Goal: Transaction & Acquisition: Purchase product/service

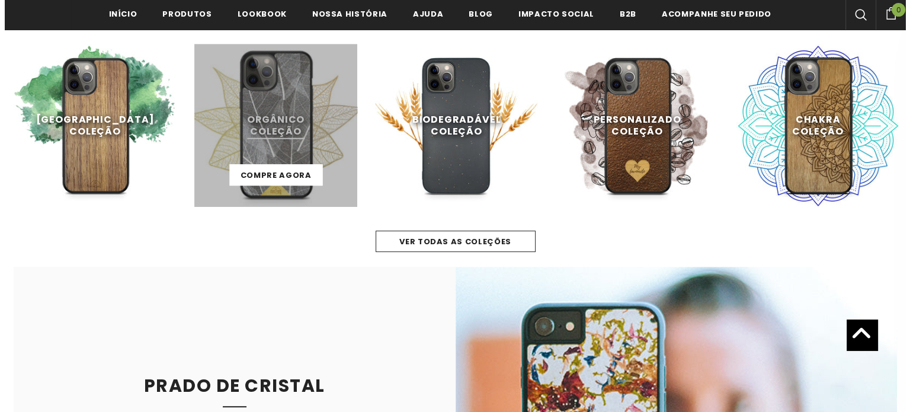
scroll to position [535, 0]
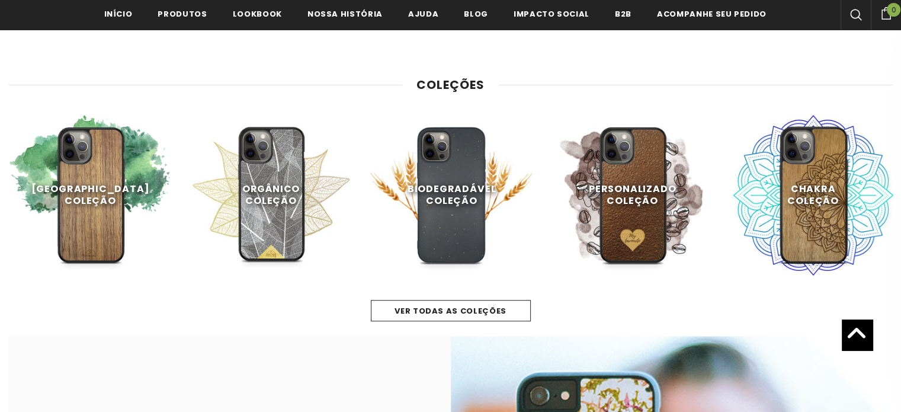
click at [850, 21] on div at bounding box center [855, 15] width 30 height 30
click at [855, 15] on icon at bounding box center [856, 15] width 12 height 12
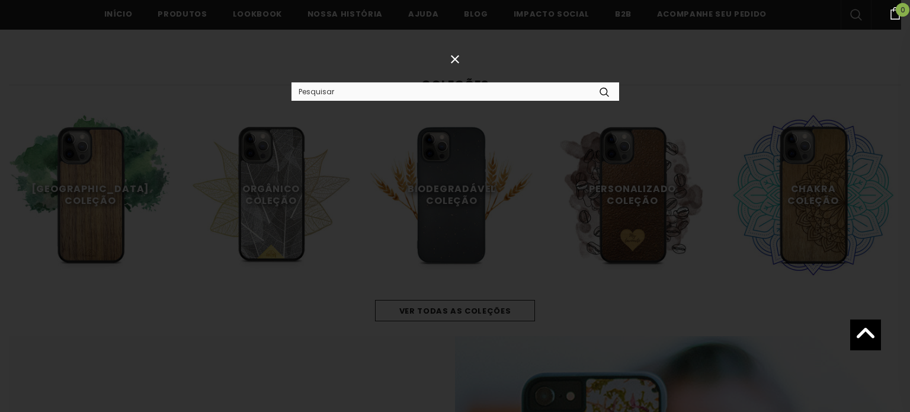
click at [457, 97] on input "Search Site" at bounding box center [440, 91] width 298 height 17
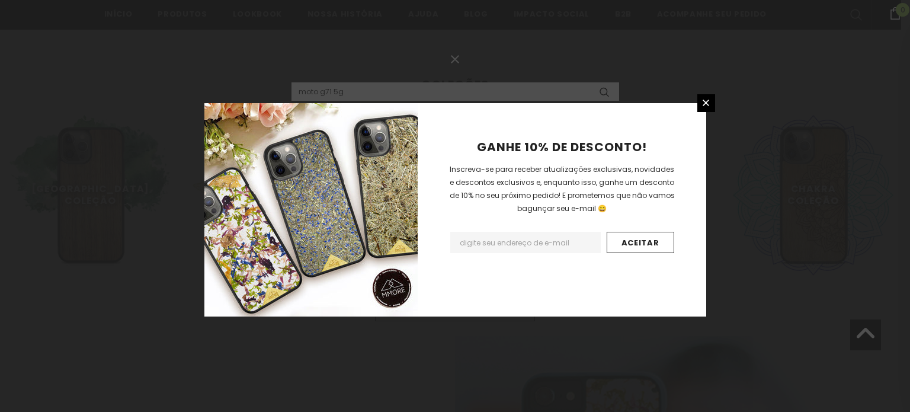
type input "moto g71 5g"
click at [589, 82] on button "submit" at bounding box center [603, 91] width 29 height 18
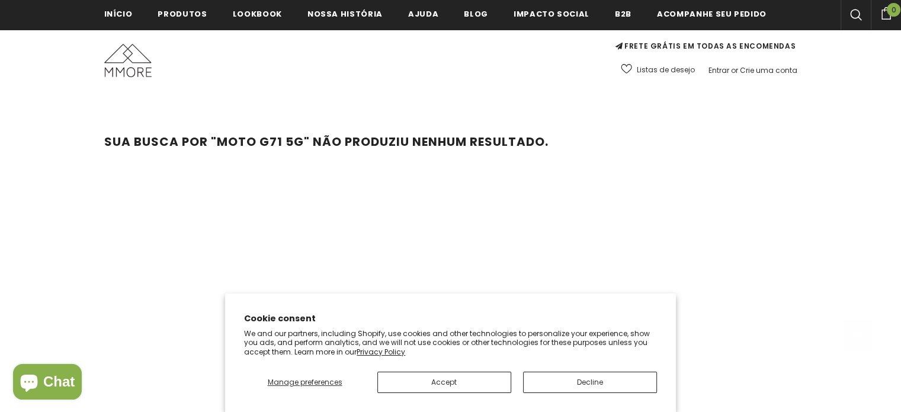
scroll to position [240, 0]
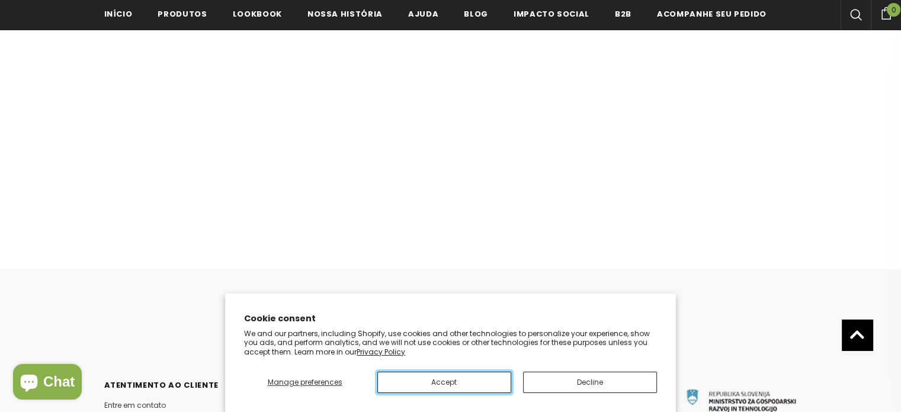
click at [479, 378] on button "Accept" at bounding box center [444, 381] width 134 height 21
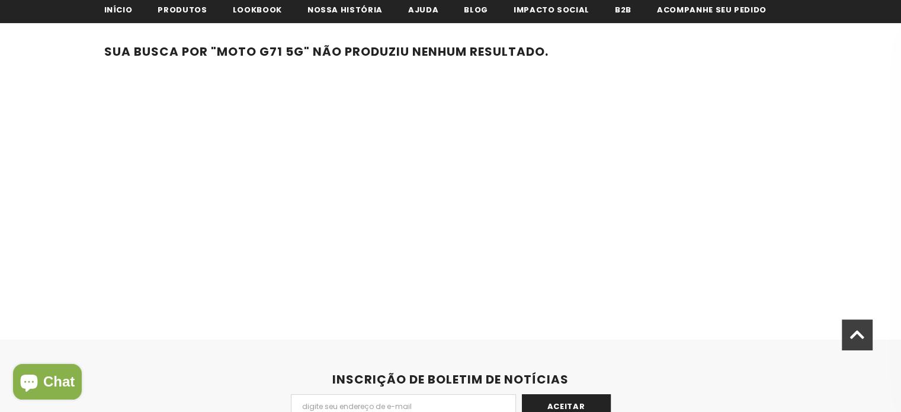
scroll to position [0, 0]
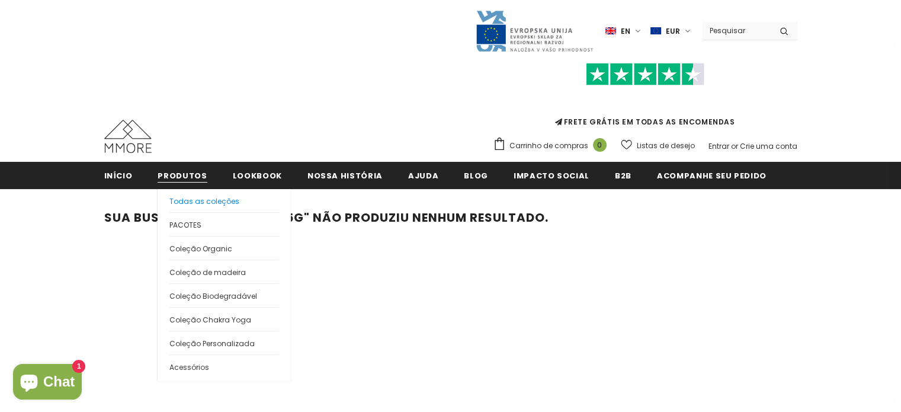
click at [194, 198] on span "Todas as coleções" at bounding box center [204, 201] width 70 height 10
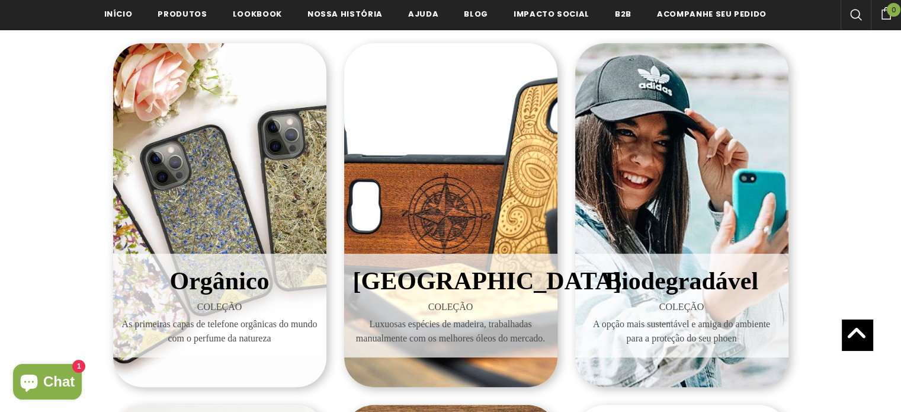
scroll to position [177, 0]
click at [254, 269] on span "Orgânico" at bounding box center [219, 281] width 99 height 27
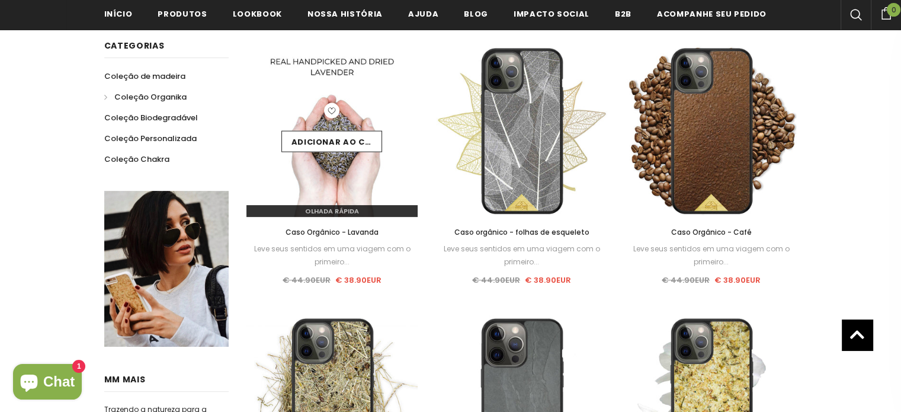
scroll to position [199, 0]
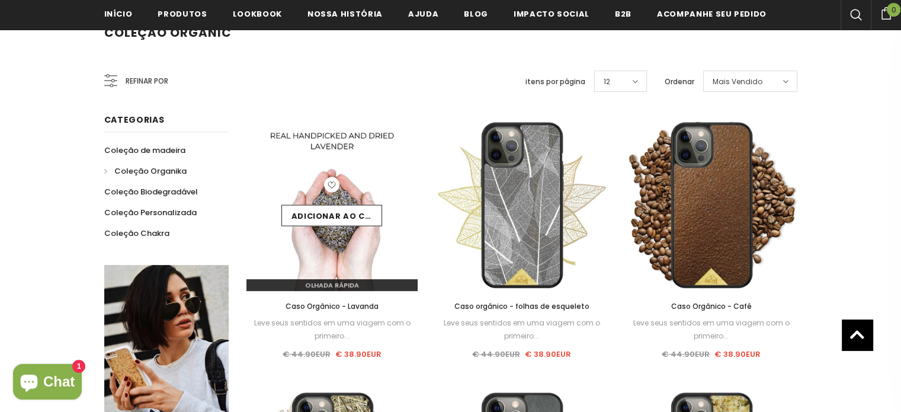
click at [355, 160] on img at bounding box center [332, 205] width 172 height 172
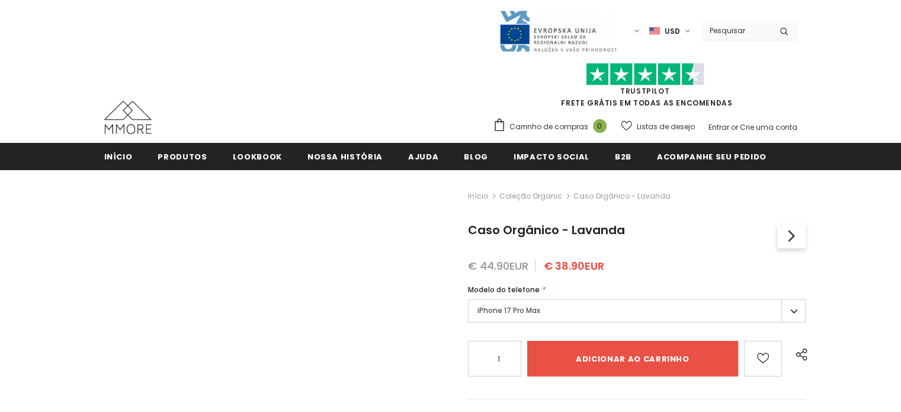
type input "Add to cart"
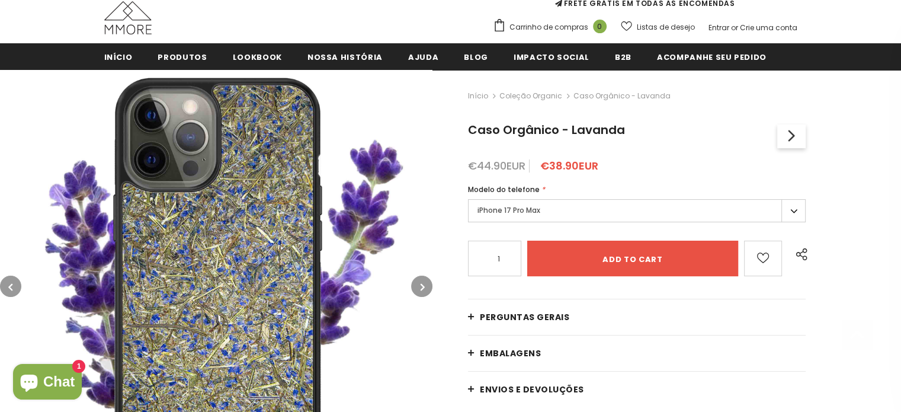
scroll to position [239, 0]
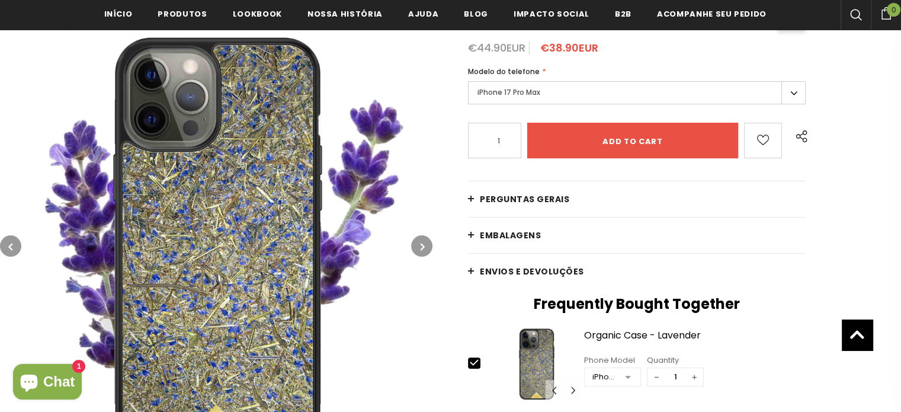
click at [506, 197] on span "Perguntas Gerais" at bounding box center [524, 199] width 89 height 12
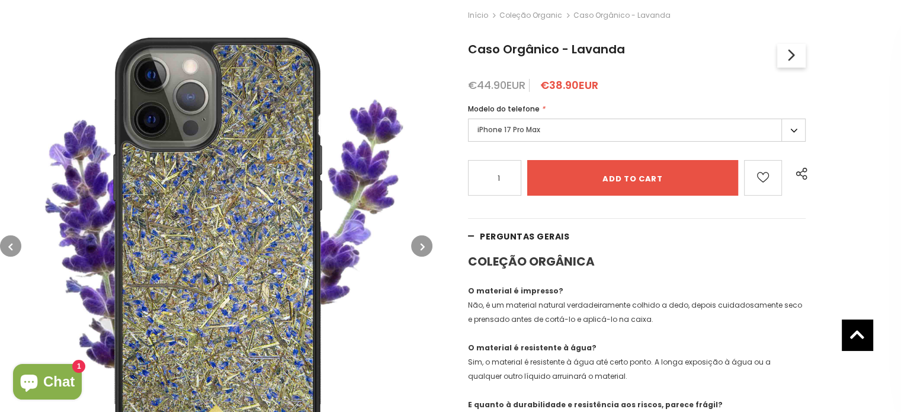
scroll to position [121, 0]
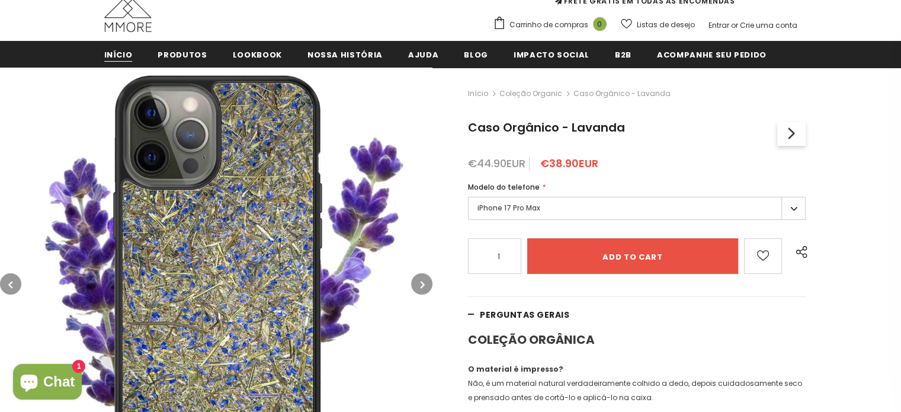
click at [122, 54] on span "Início" at bounding box center [118, 54] width 28 height 11
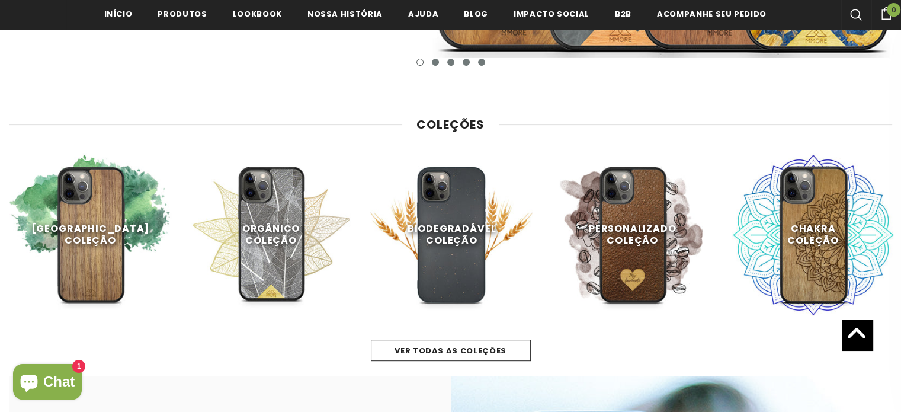
scroll to position [258, 0]
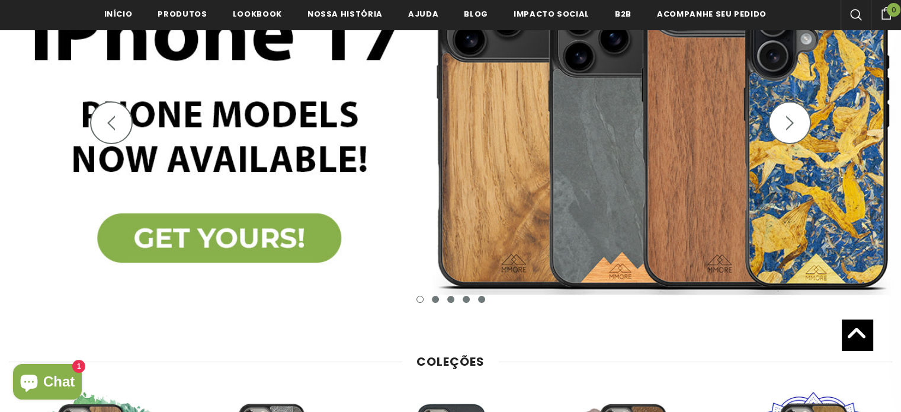
click at [788, 118] on polygon "button" at bounding box center [790, 122] width 8 height 15
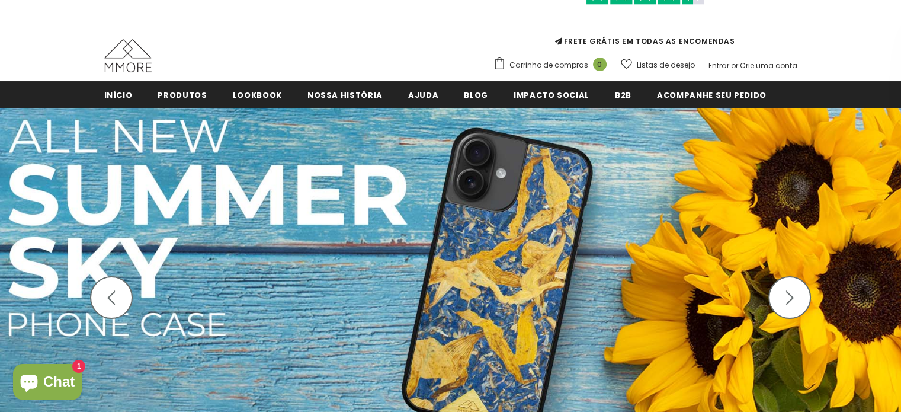
scroll to position [140, 0]
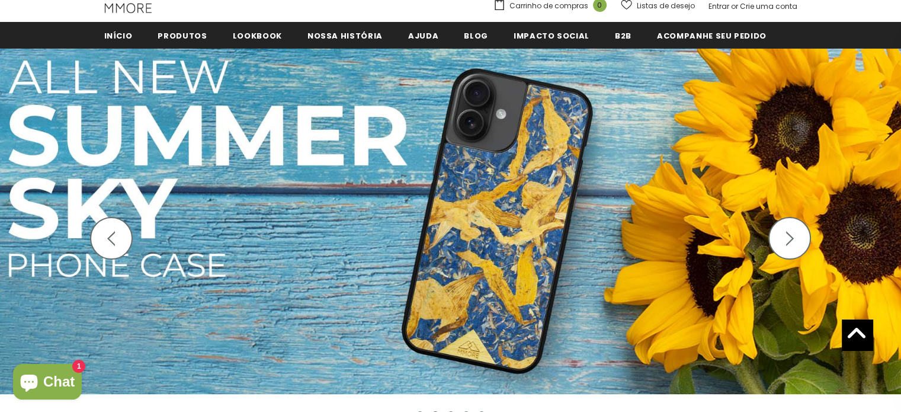
click at [798, 232] on button "button" at bounding box center [789, 238] width 43 height 43
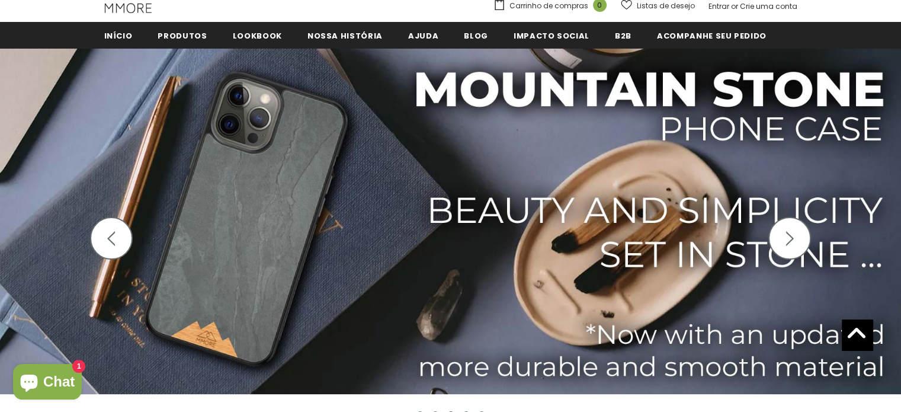
click at [798, 232] on button "button" at bounding box center [789, 238] width 43 height 43
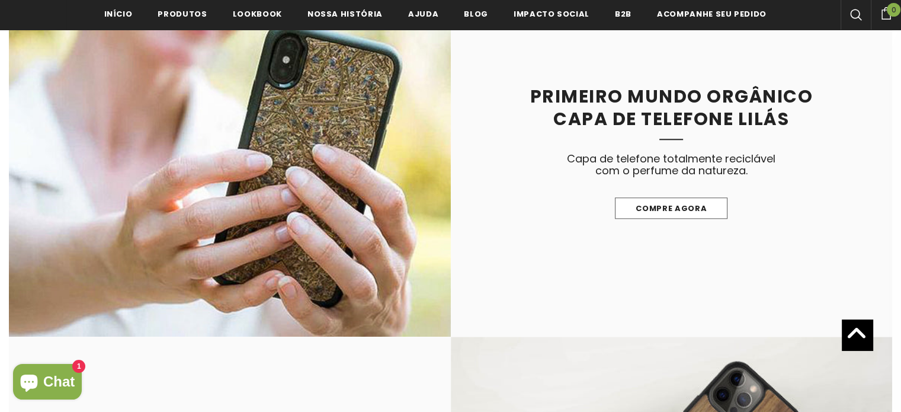
scroll to position [1268, 0]
